Goal: Information Seeking & Learning: Check status

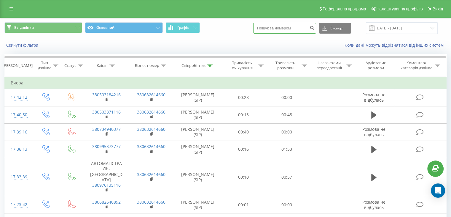
click at [289, 24] on input at bounding box center [284, 28] width 63 height 11
paste input "380637312703"
type input "380637312703"
click at [316, 29] on button "submit" at bounding box center [312, 28] width 8 height 11
